Goal: Task Accomplishment & Management: Use online tool/utility

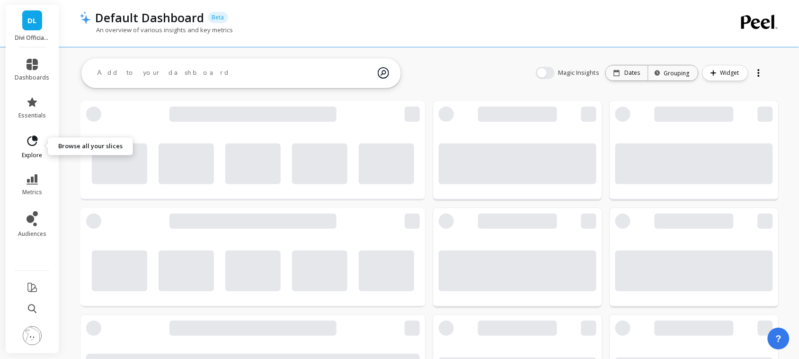
click at [27, 141] on icon at bounding box center [32, 140] width 10 height 10
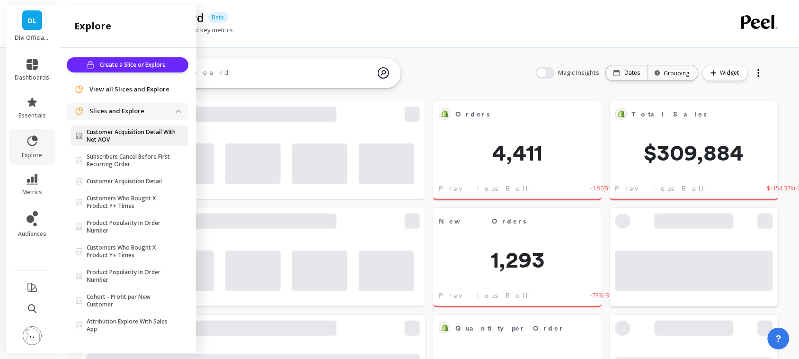
click at [129, 138] on p "Customer Acquisition Detail With Net AOV" at bounding box center [131, 135] width 89 height 15
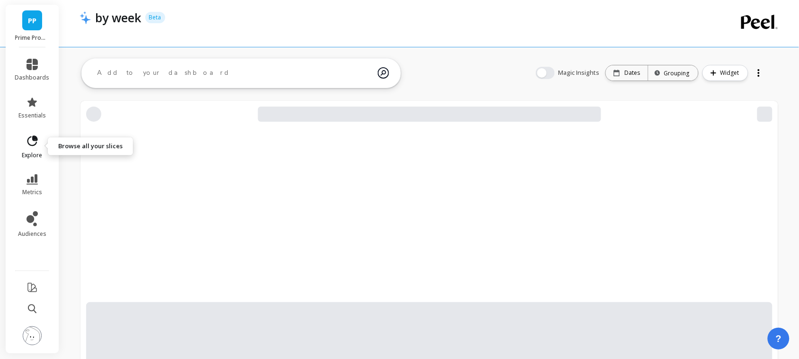
click at [31, 151] on span "explore" at bounding box center [32, 155] width 20 height 8
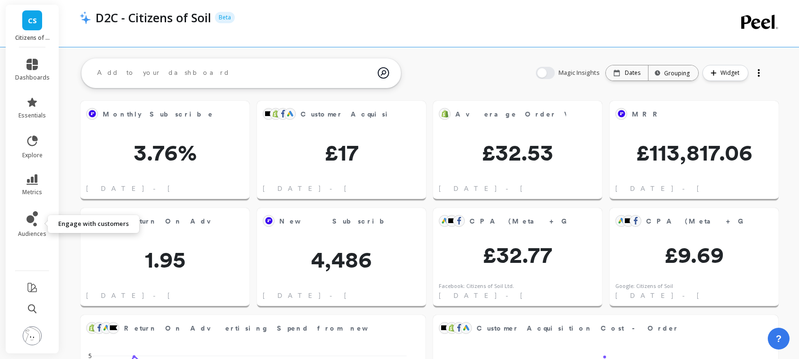
click at [31, 213] on icon at bounding box center [31, 218] width 11 height 15
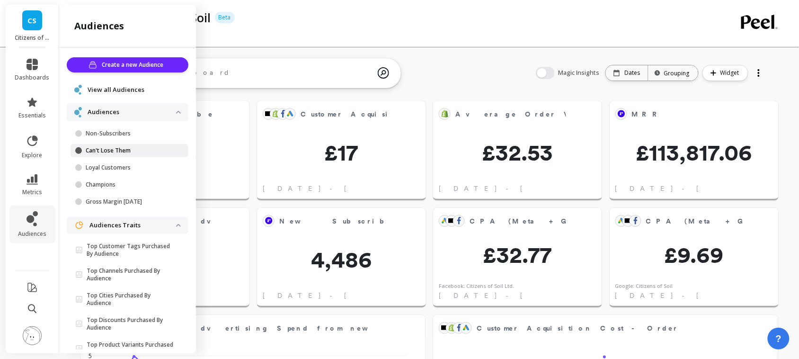
click at [121, 154] on p "Can't Lose Them" at bounding box center [131, 151] width 90 height 8
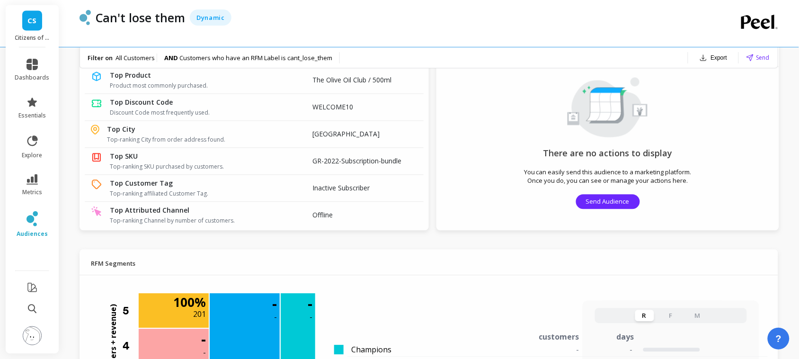
scroll to position [529, 0]
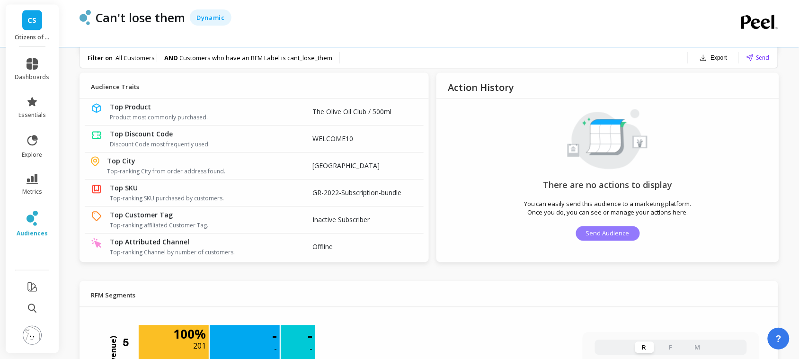
click at [582, 230] on button "Send Audience" at bounding box center [608, 233] width 64 height 15
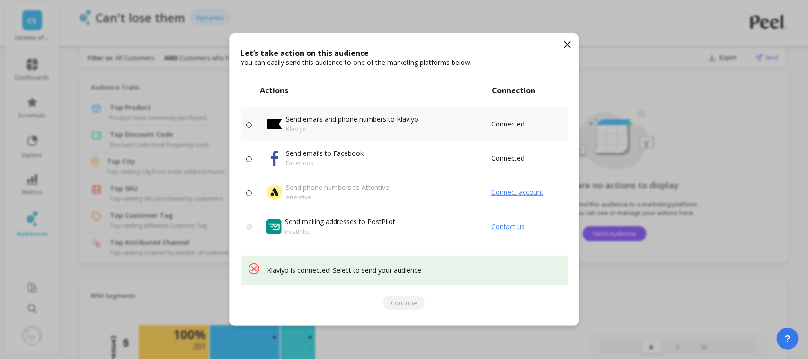
click at [415, 126] on p "Klaviyo" at bounding box center [352, 128] width 132 height 9
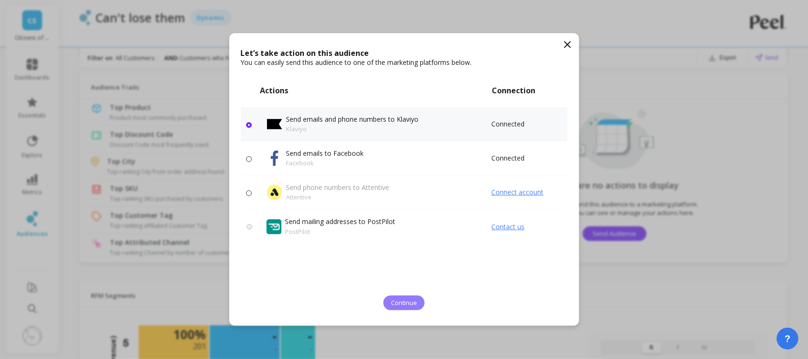
click at [399, 299] on span "Continue" at bounding box center [404, 302] width 26 height 9
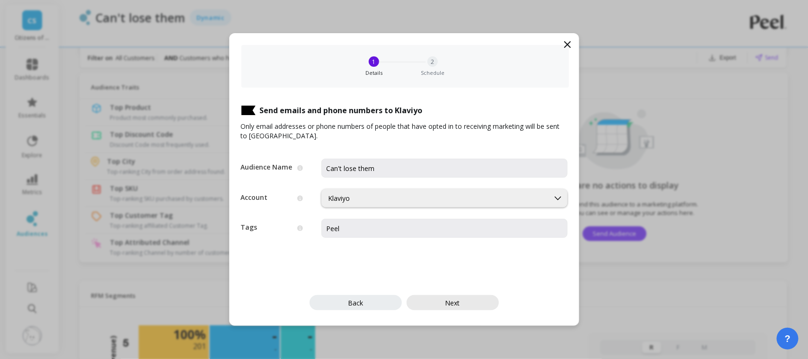
click at [457, 305] on span "Next" at bounding box center [452, 302] width 15 height 9
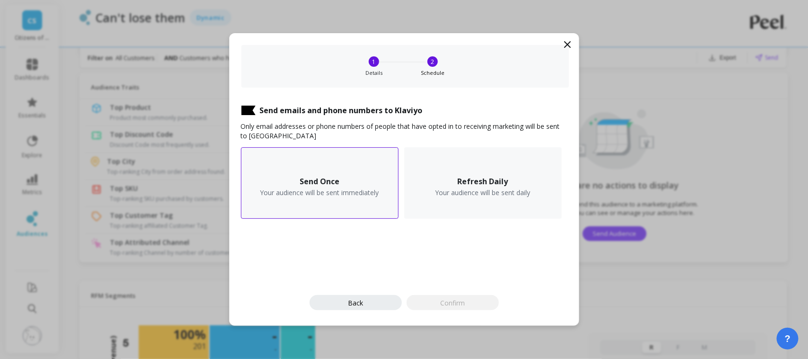
click at [353, 180] on div "Send Once Your audience will be sent immediately" at bounding box center [320, 182] width 158 height 71
click at [450, 297] on button "Confirm" at bounding box center [452, 302] width 92 height 15
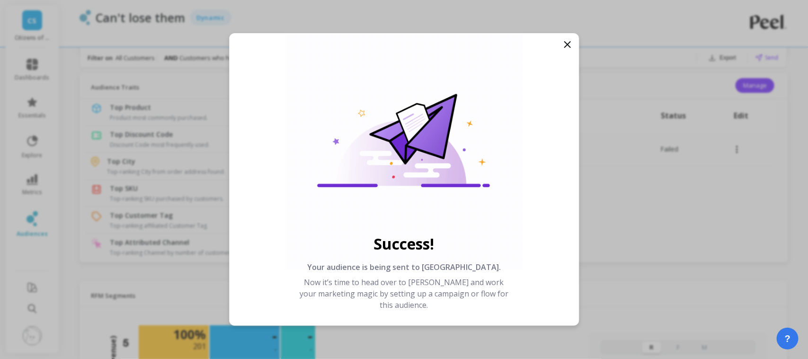
click at [562, 45] on icon at bounding box center [567, 44] width 11 height 11
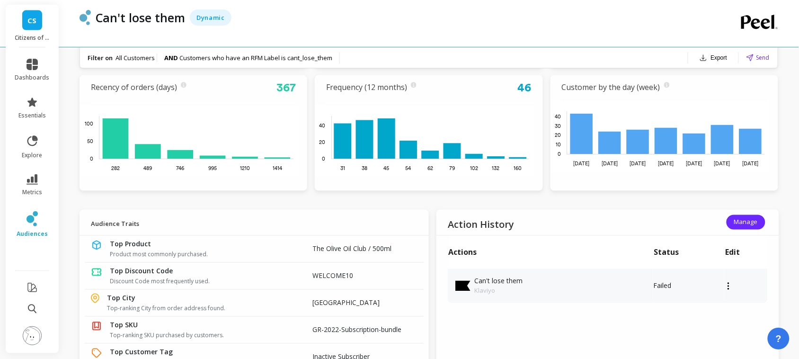
scroll to position [391, 0]
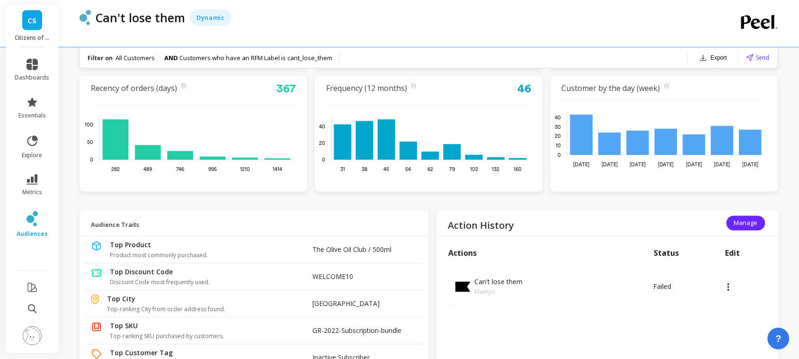
click at [29, 339] on img at bounding box center [32, 335] width 19 height 19
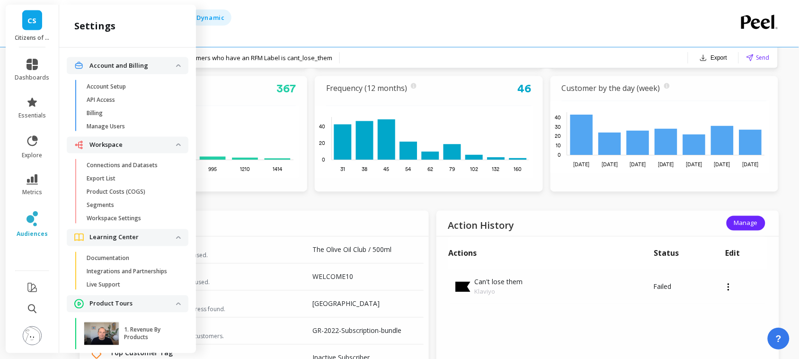
scroll to position [60, 0]
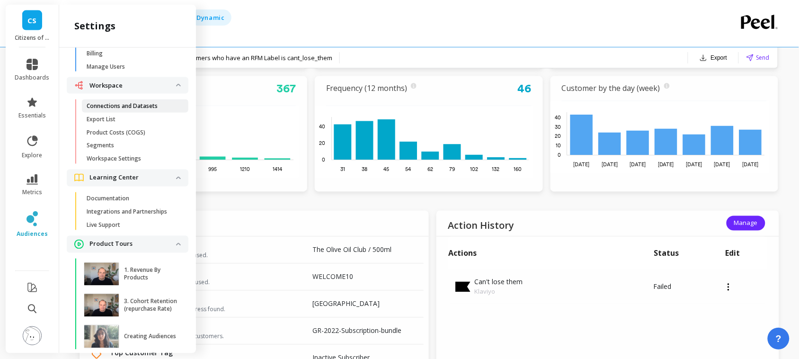
click at [115, 104] on p "Connections and Datasets" at bounding box center [122, 106] width 71 height 8
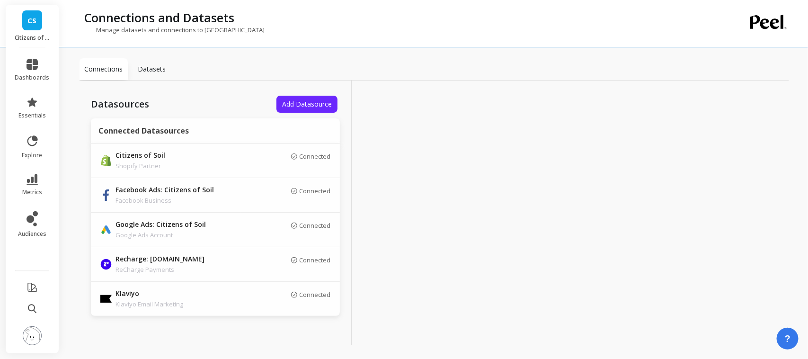
click at [29, 25] on span "CS" at bounding box center [32, 20] width 9 height 11
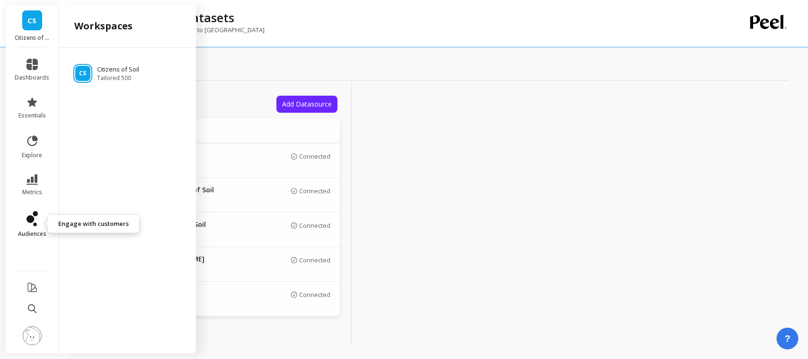
click at [29, 220] on icon at bounding box center [30, 219] width 8 height 8
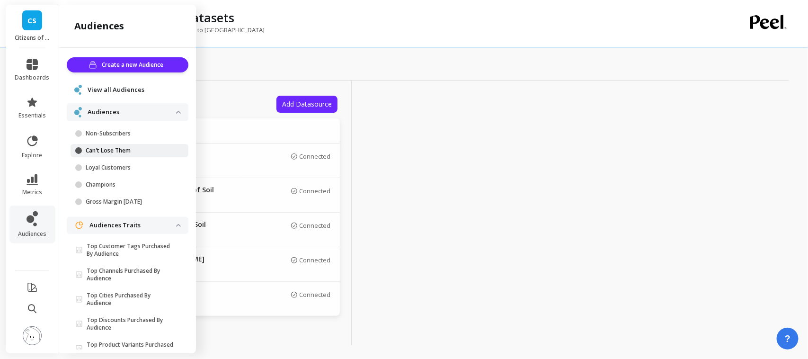
click at [109, 150] on p "Can't Lose Them" at bounding box center [131, 151] width 90 height 8
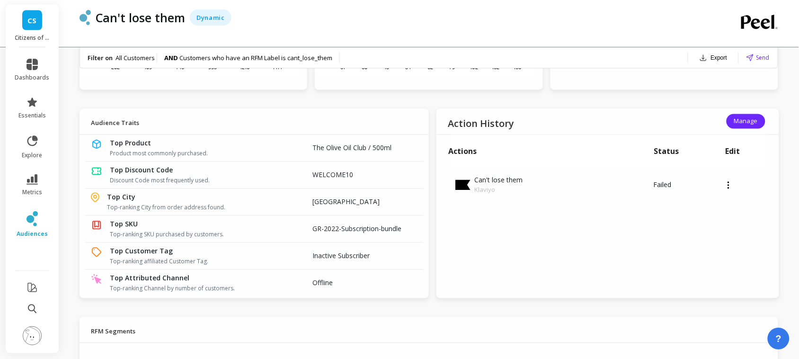
scroll to position [493, 0]
click at [22, 227] on link "audiences" at bounding box center [32, 224] width 35 height 26
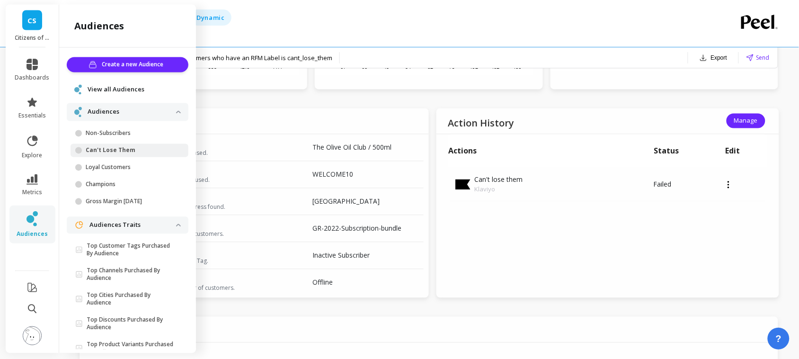
click at [121, 86] on span "View all Audiences" at bounding box center [116, 89] width 57 height 9
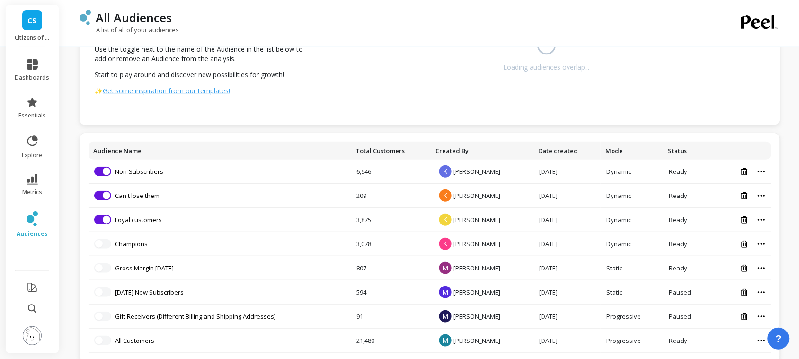
scroll to position [98, 0]
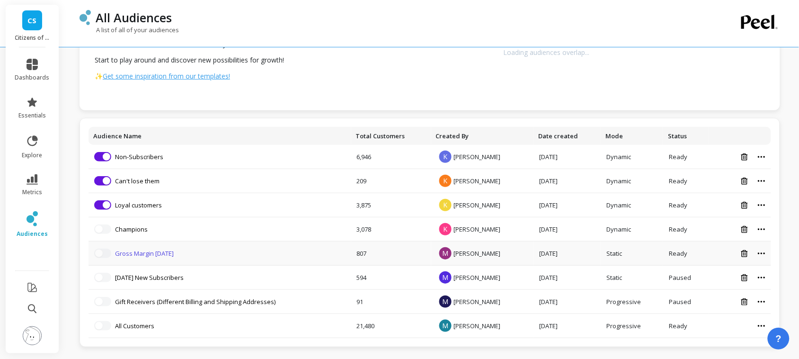
click at [170, 254] on link "Gross Margin April 2024" at bounding box center [144, 253] width 59 height 9
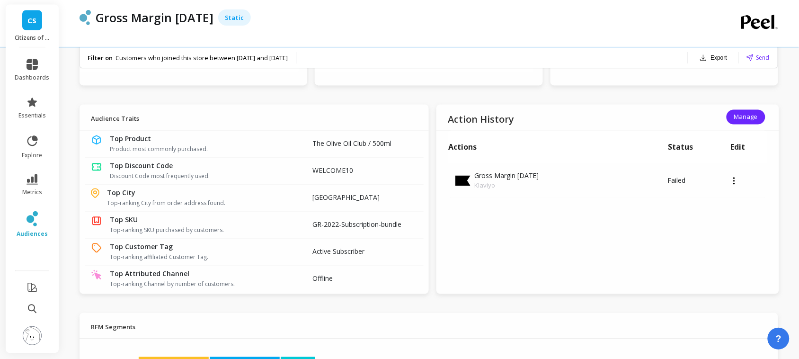
scroll to position [496, 0]
click at [35, 329] on img at bounding box center [32, 335] width 19 height 19
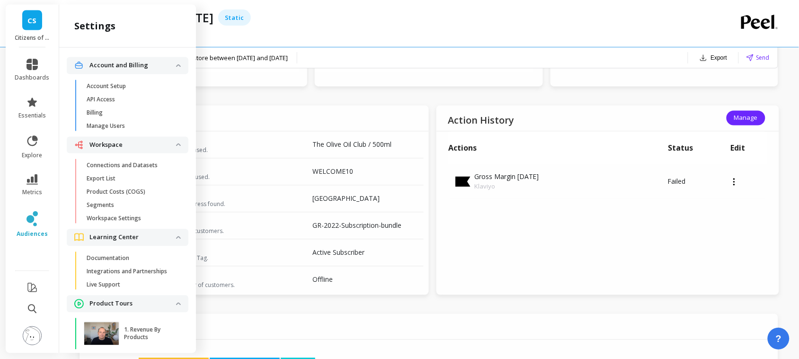
scroll to position [60, 0]
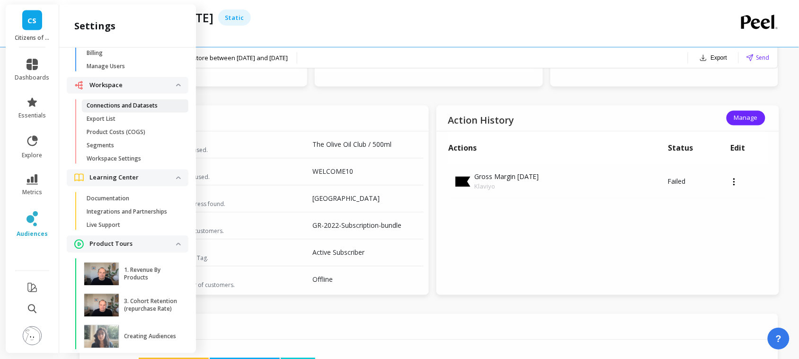
click at [141, 110] on link "Connections and Datasets" at bounding box center [135, 105] width 106 height 13
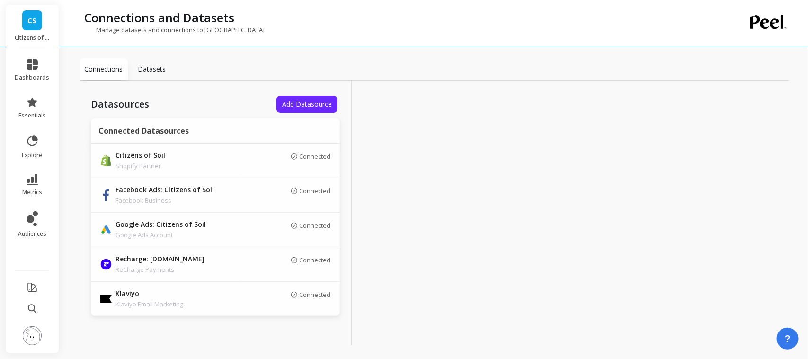
click at [161, 69] on p "Datasets" at bounding box center [152, 68] width 28 height 9
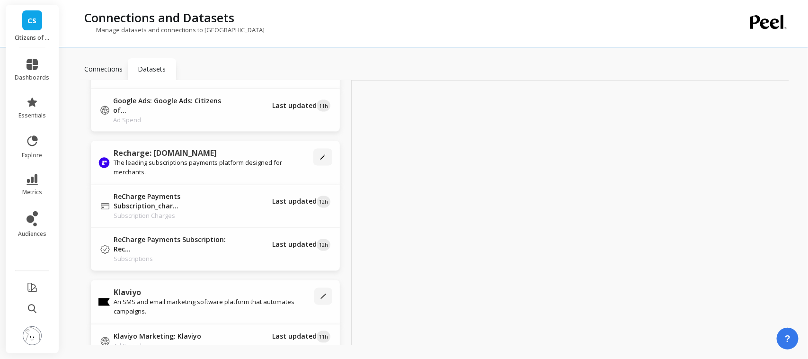
scroll to position [805, 0]
